Goal: Use online tool/utility

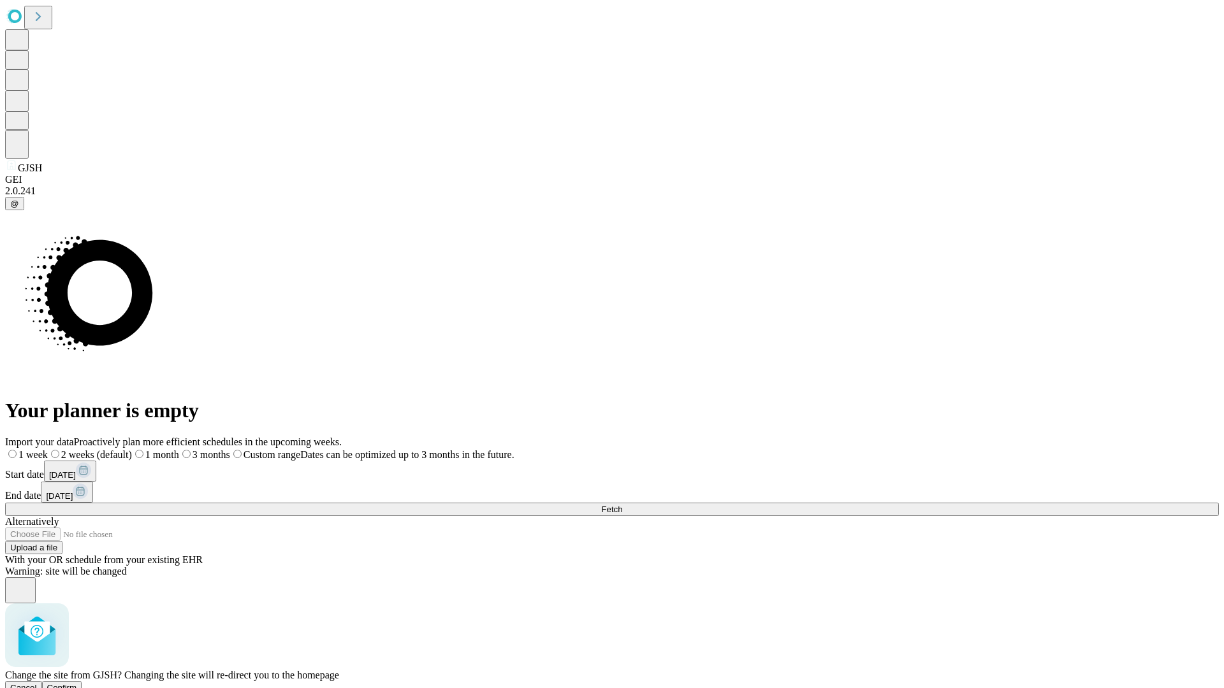
click at [77, 683] on span "Confirm" at bounding box center [62, 688] width 30 height 10
click at [115, 449] on label "2 weeks (default)" at bounding box center [78, 454] width 76 height 11
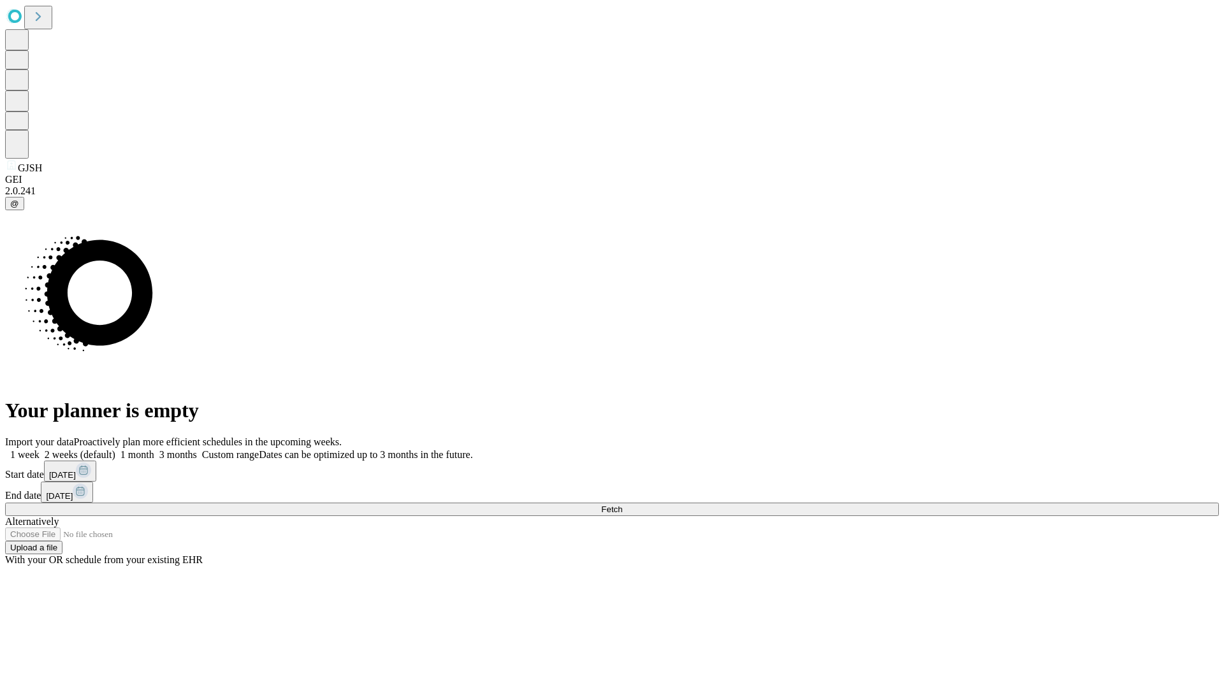
click at [622, 505] on span "Fetch" at bounding box center [611, 510] width 21 height 10
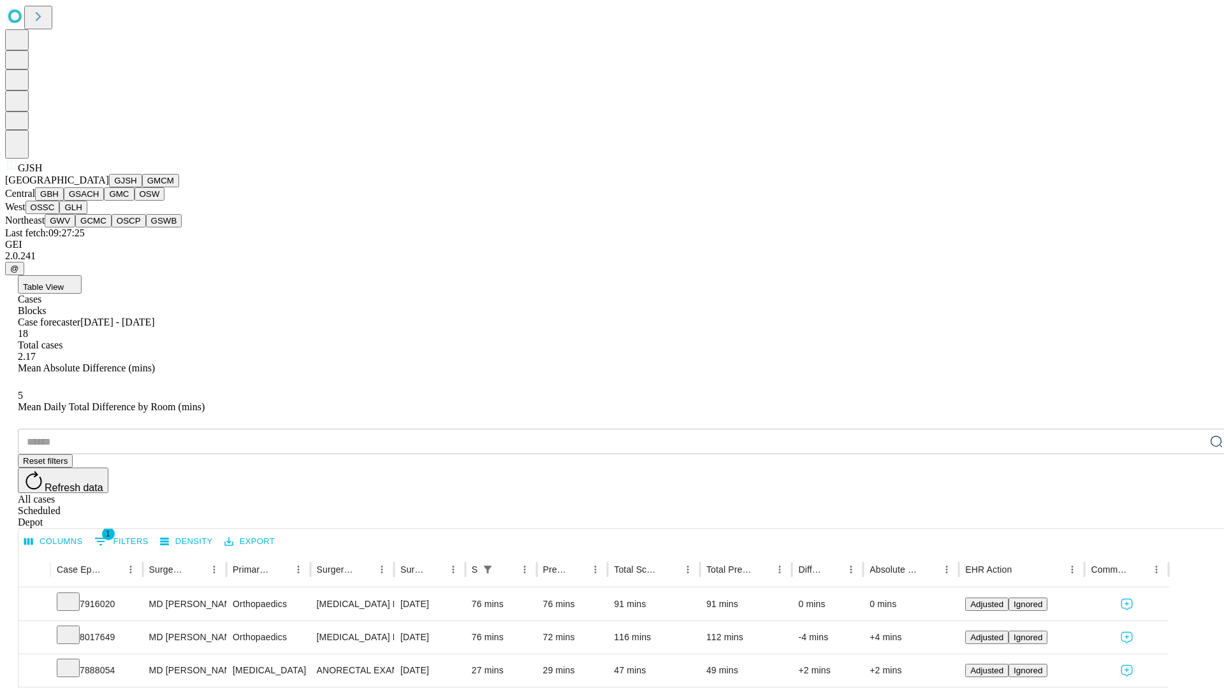
click at [142, 187] on button "GMCM" at bounding box center [160, 180] width 37 height 13
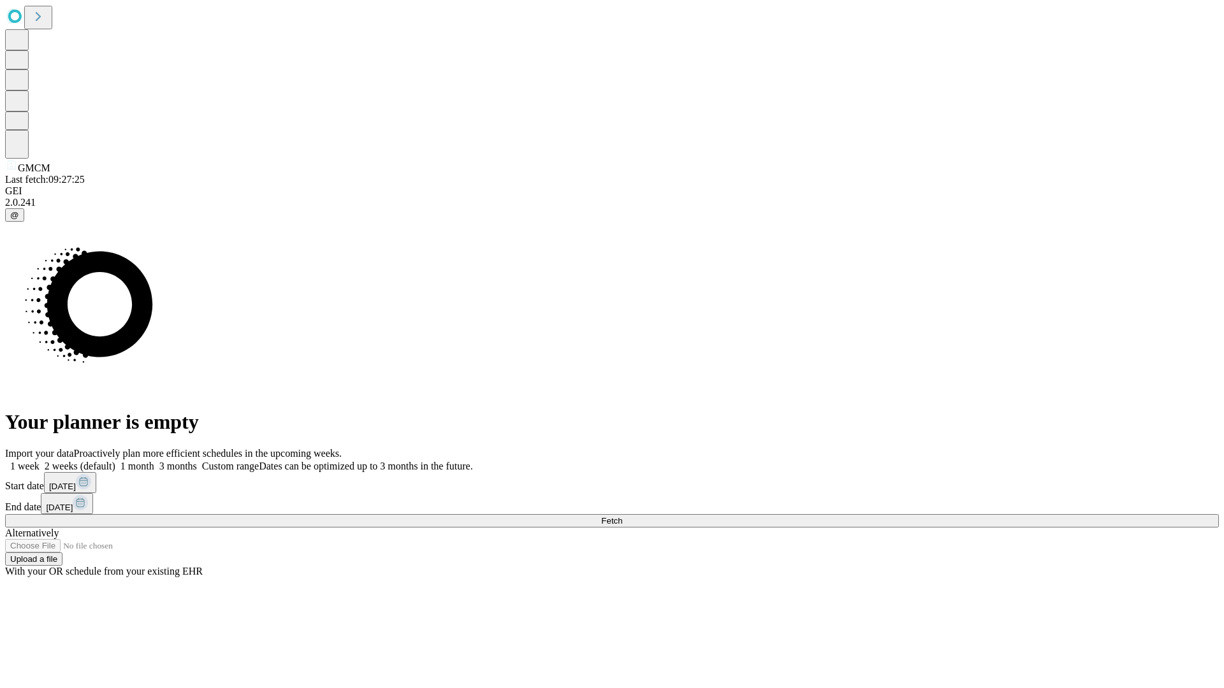
click at [115, 461] on label "2 weeks (default)" at bounding box center [78, 466] width 76 height 11
click at [622, 516] on span "Fetch" at bounding box center [611, 521] width 21 height 10
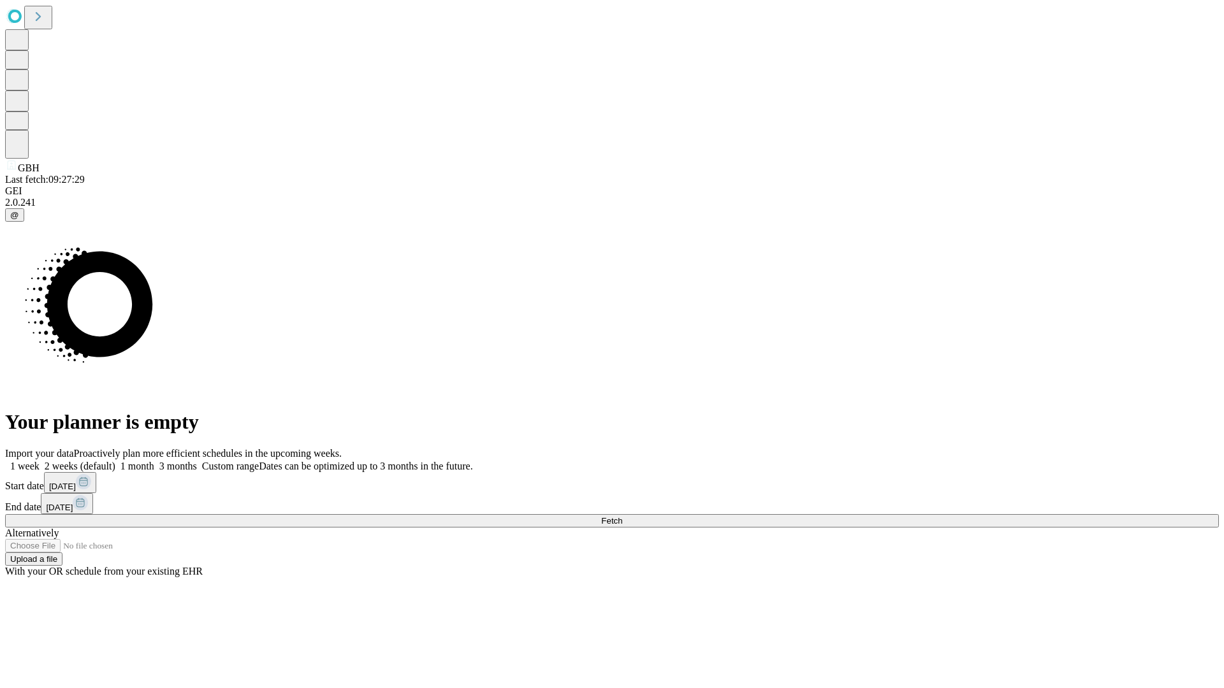
click at [622, 516] on span "Fetch" at bounding box center [611, 521] width 21 height 10
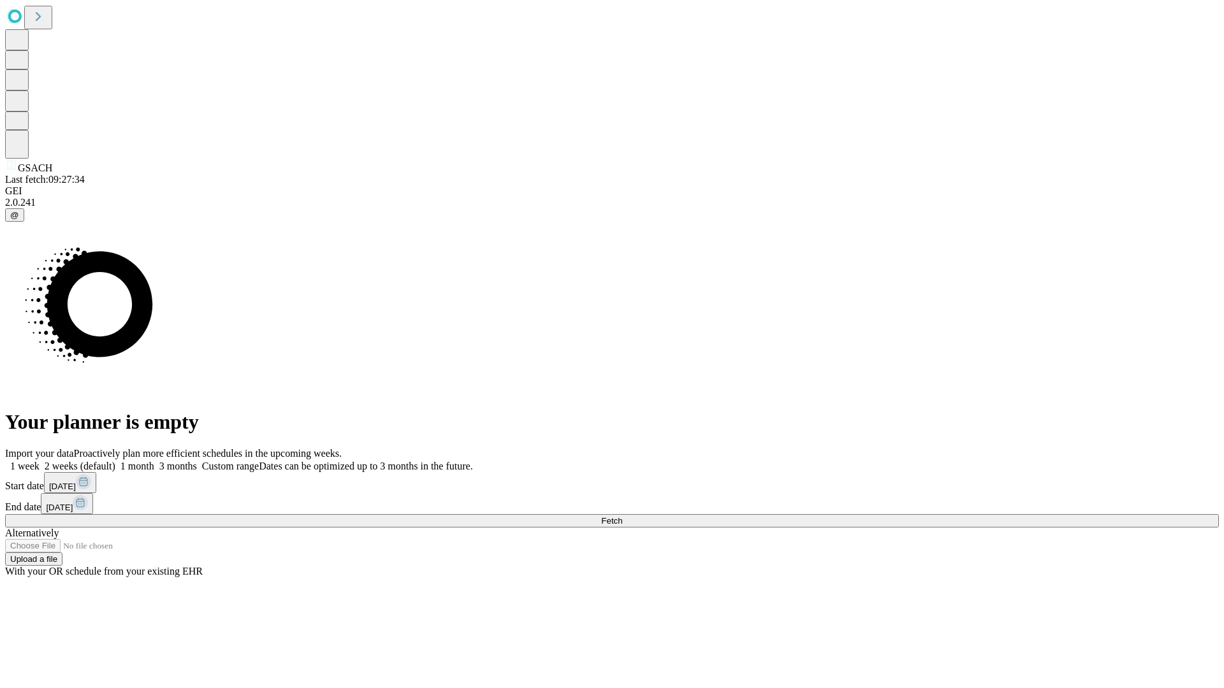
click at [115, 461] on label "2 weeks (default)" at bounding box center [78, 466] width 76 height 11
click at [622, 516] on span "Fetch" at bounding box center [611, 521] width 21 height 10
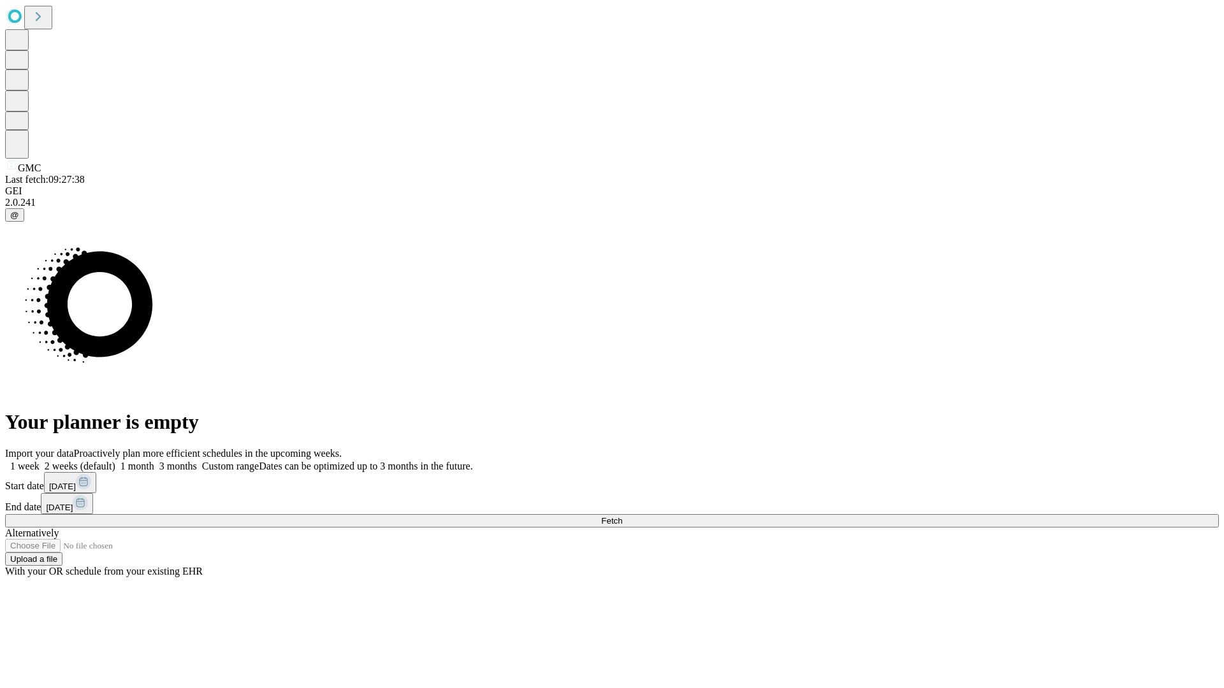
click at [115, 461] on label "2 weeks (default)" at bounding box center [78, 466] width 76 height 11
click at [622, 516] on span "Fetch" at bounding box center [611, 521] width 21 height 10
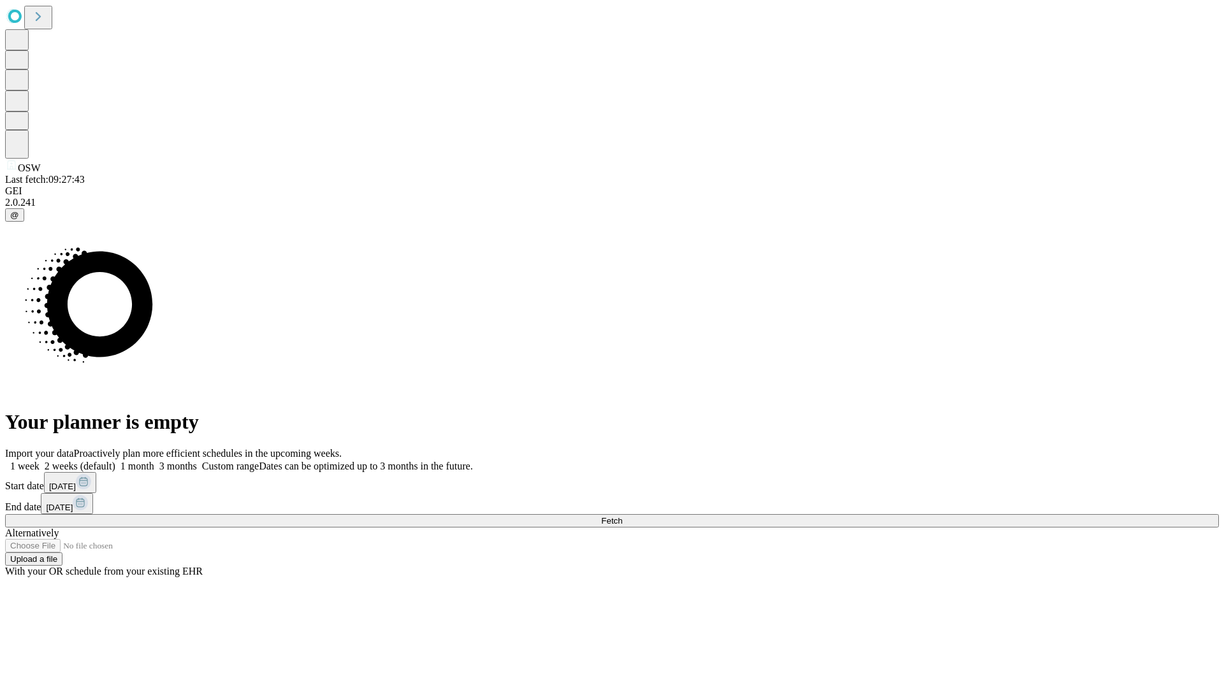
click at [115, 461] on label "2 weeks (default)" at bounding box center [78, 466] width 76 height 11
click at [622, 516] on span "Fetch" at bounding box center [611, 521] width 21 height 10
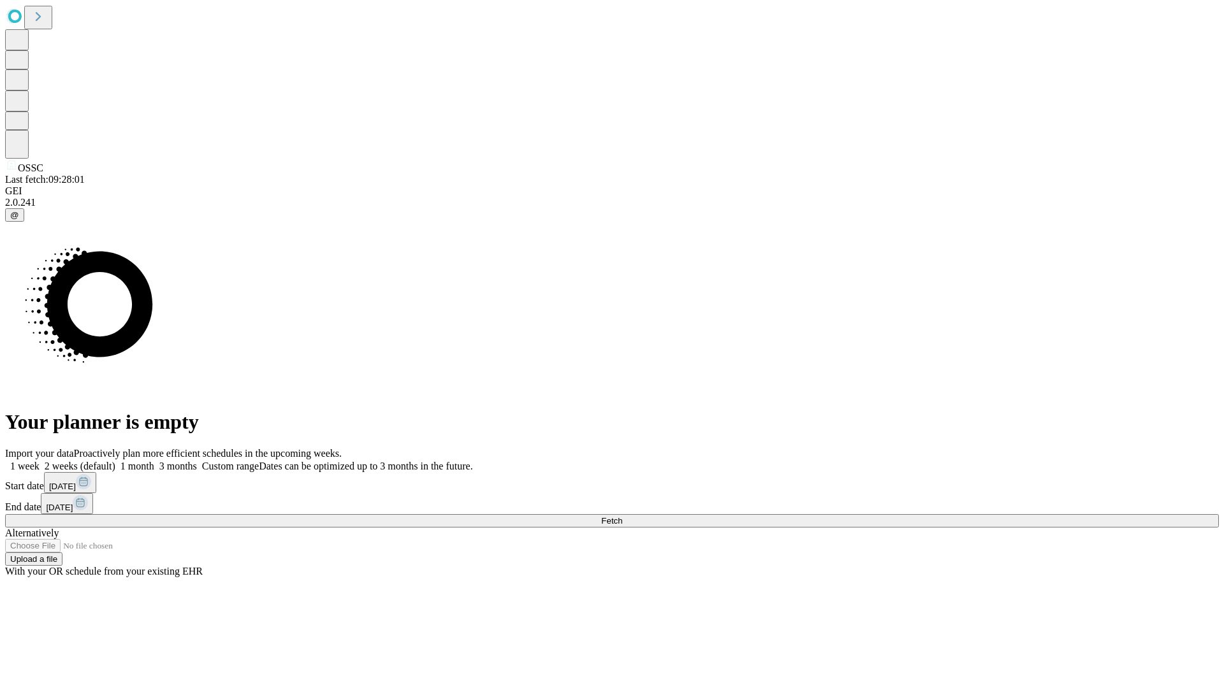
click at [622, 516] on span "Fetch" at bounding box center [611, 521] width 21 height 10
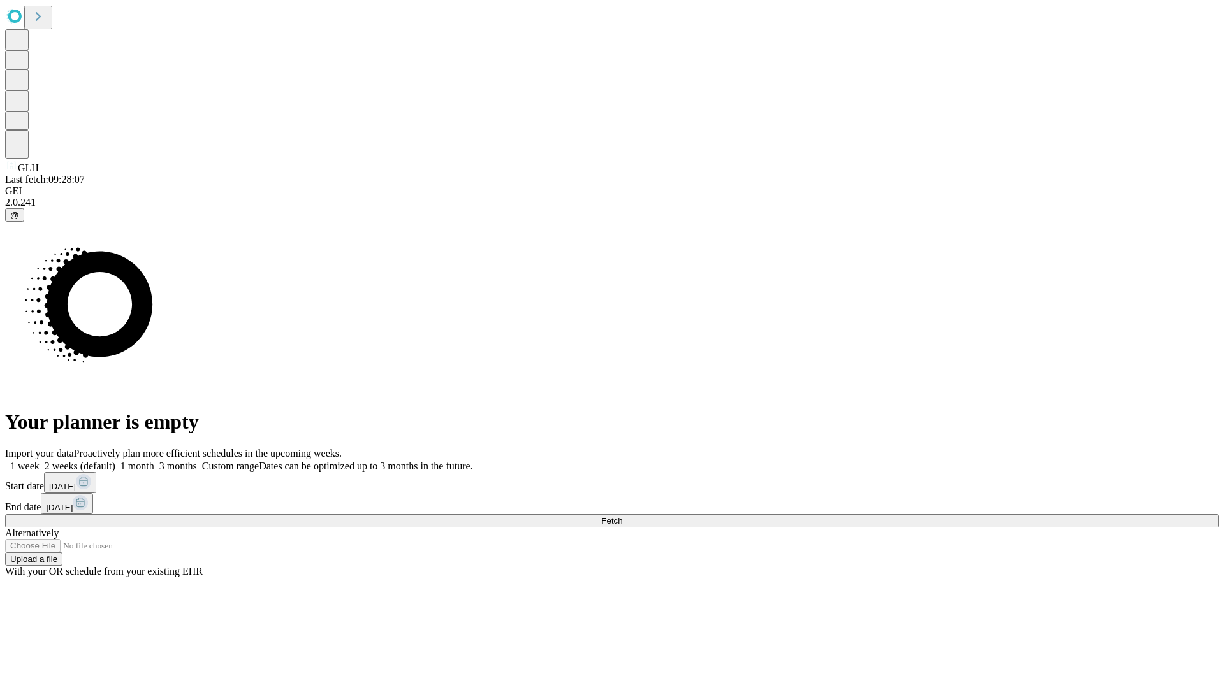
click at [115, 461] on label "2 weeks (default)" at bounding box center [78, 466] width 76 height 11
click at [622, 516] on span "Fetch" at bounding box center [611, 521] width 21 height 10
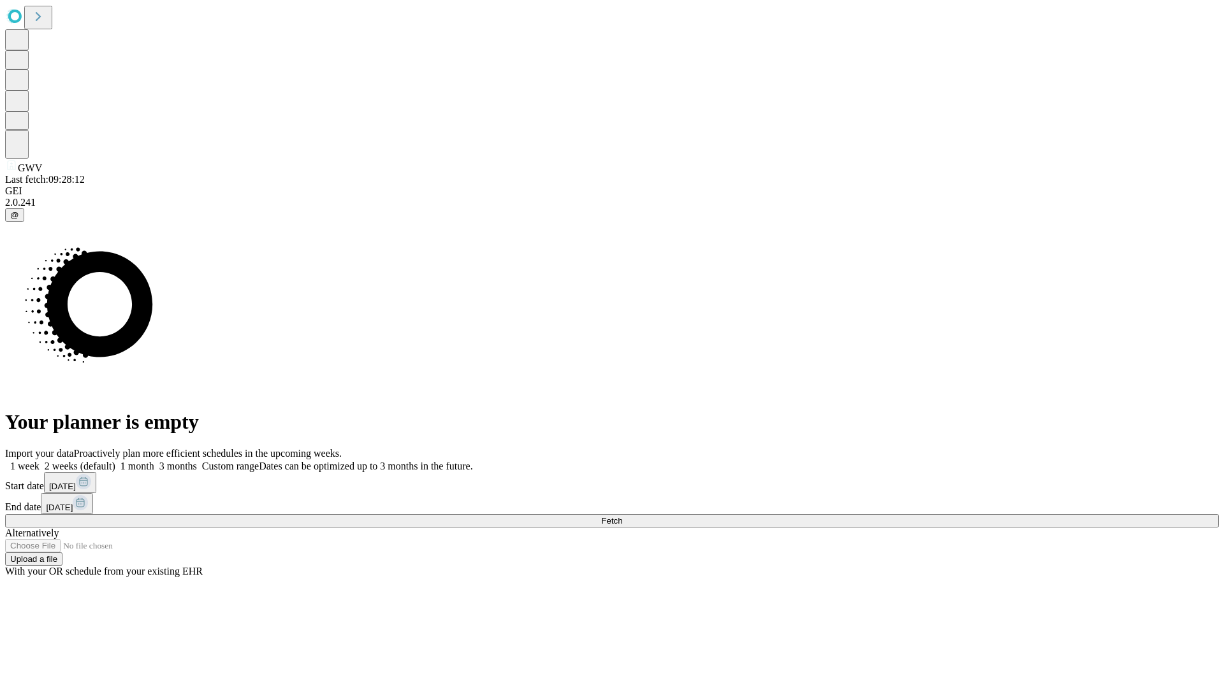
click at [622, 516] on span "Fetch" at bounding box center [611, 521] width 21 height 10
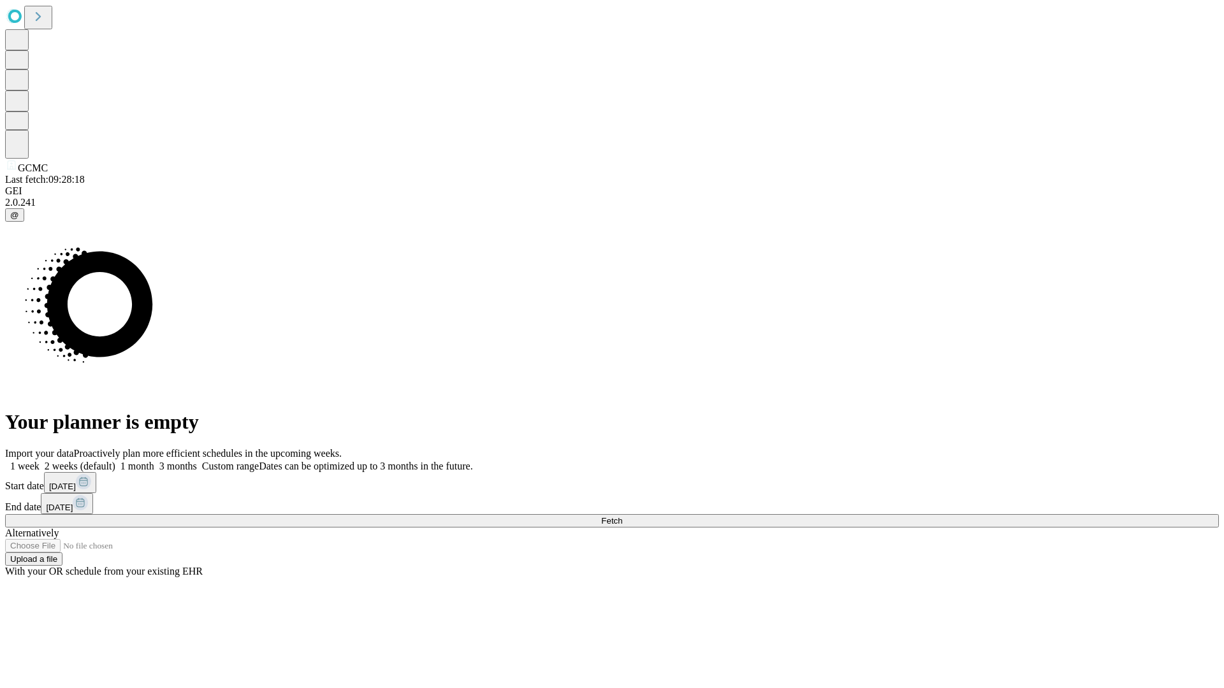
click at [115, 461] on label "2 weeks (default)" at bounding box center [78, 466] width 76 height 11
click at [622, 516] on span "Fetch" at bounding box center [611, 521] width 21 height 10
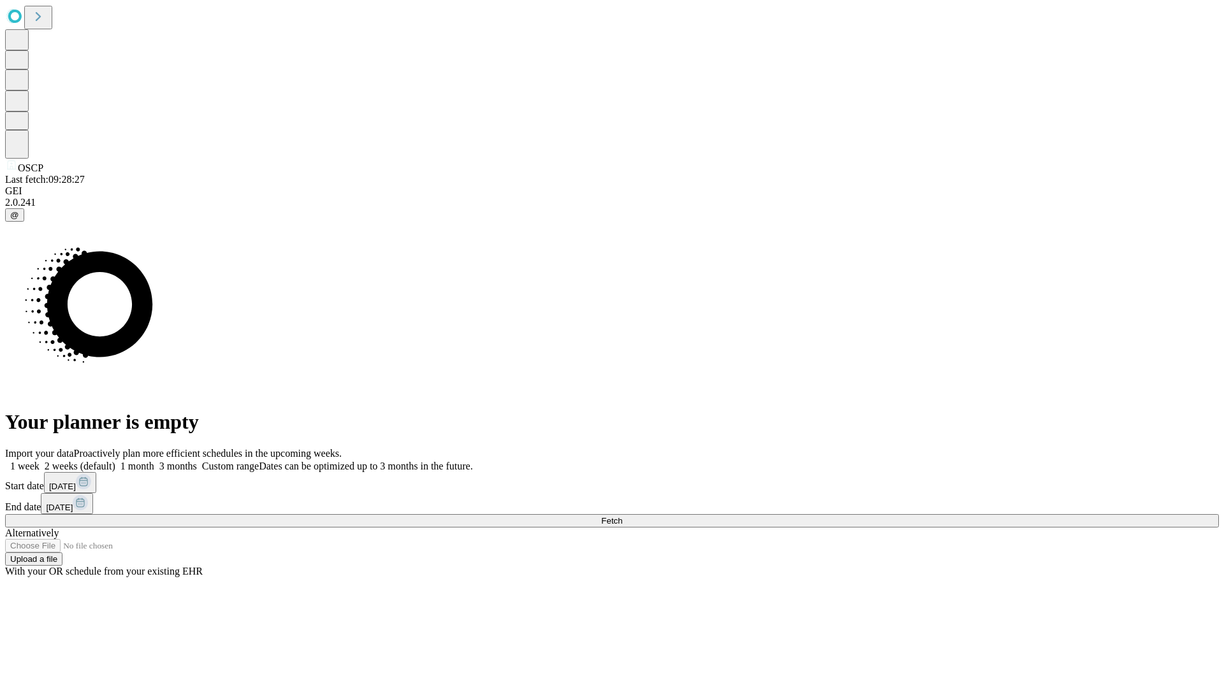
click at [115, 461] on label "2 weeks (default)" at bounding box center [78, 466] width 76 height 11
click at [622, 516] on span "Fetch" at bounding box center [611, 521] width 21 height 10
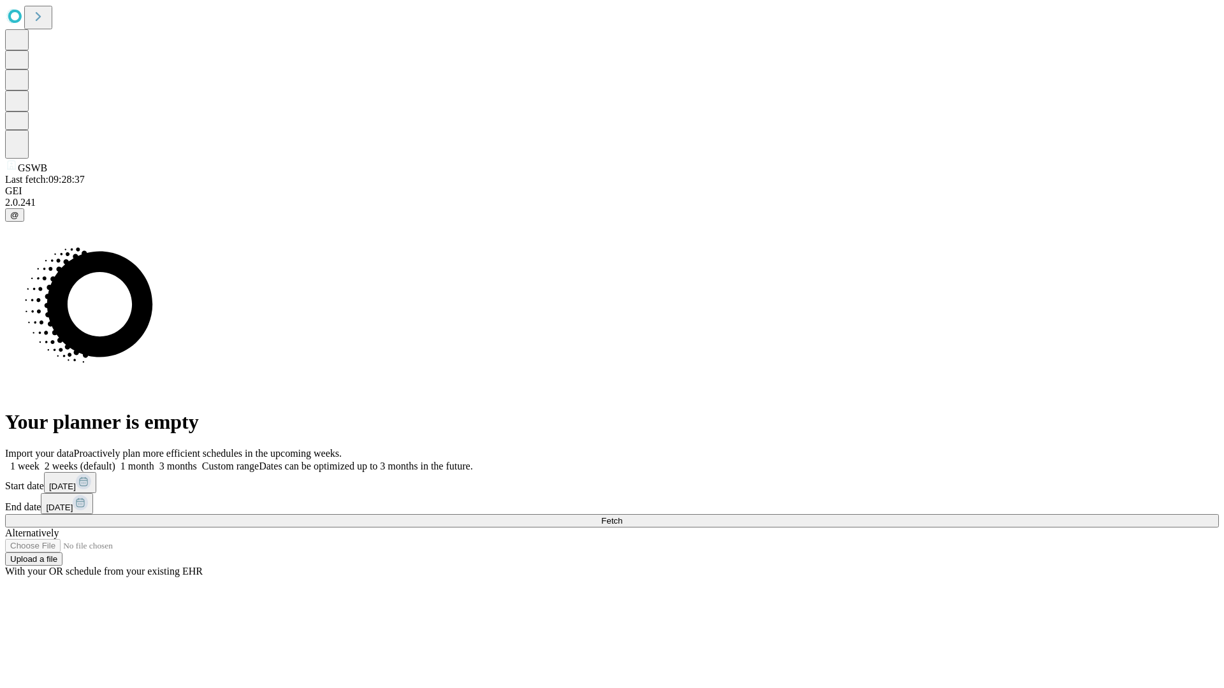
click at [115, 461] on label "2 weeks (default)" at bounding box center [78, 466] width 76 height 11
click at [622, 516] on span "Fetch" at bounding box center [611, 521] width 21 height 10
